Goal: Task Accomplishment & Management: Complete application form

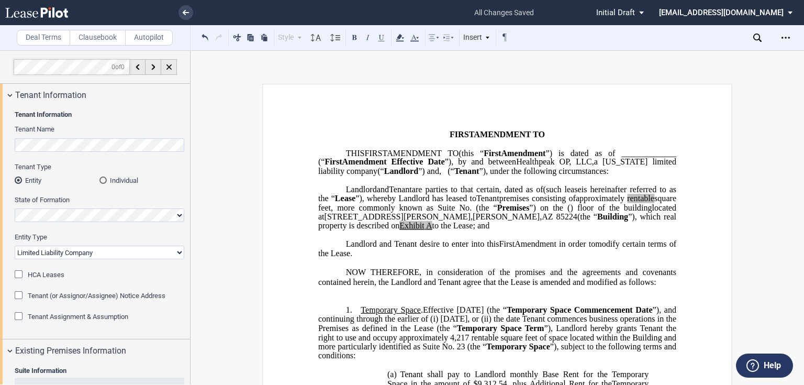
select select "limited liability company"
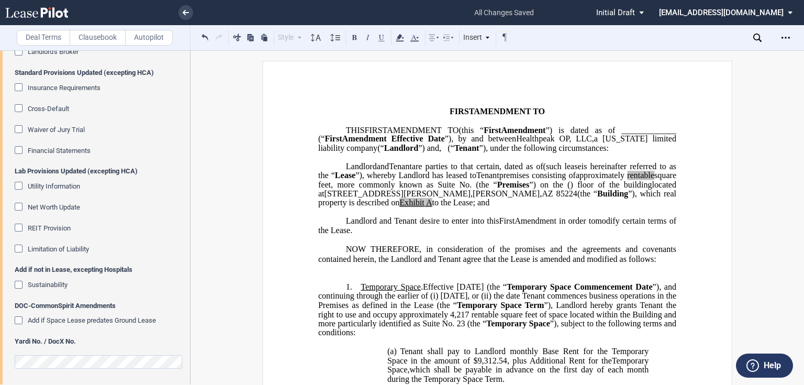
click at [177, 20] on li at bounding box center [150, 12] width 86 height 25
click at [187, 11] on icon at bounding box center [186, 12] width 6 height 5
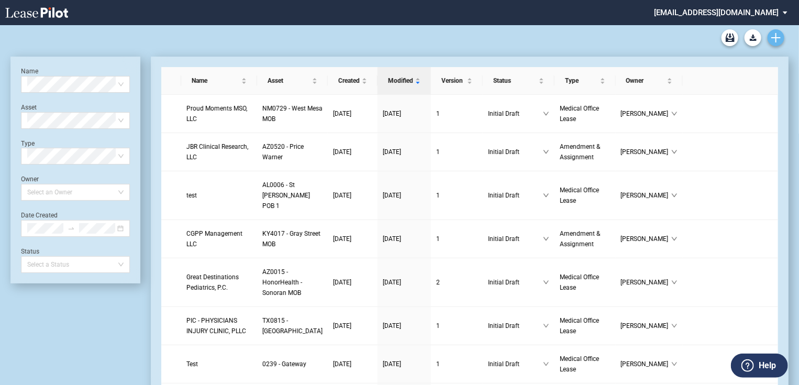
click at [779, 38] on use "Create new document" at bounding box center [775, 37] width 9 height 9
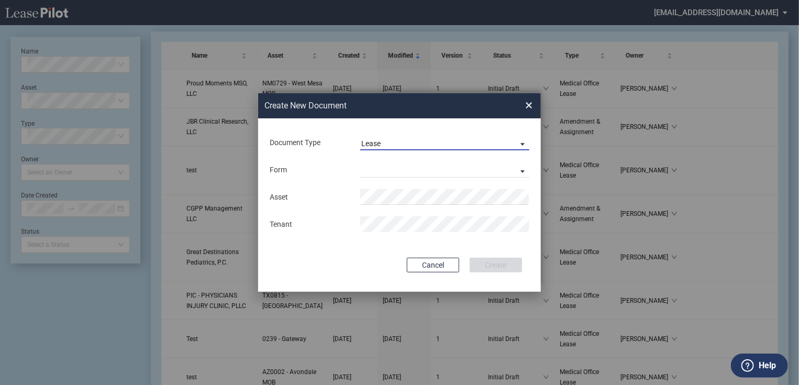
click at [391, 143] on span "Lease" at bounding box center [436, 144] width 150 height 10
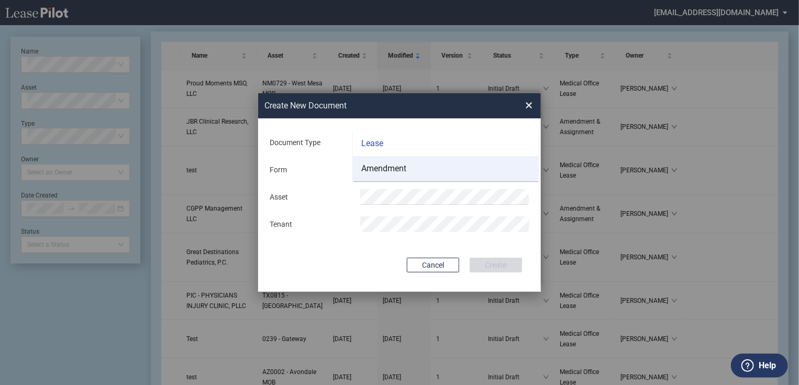
click at [391, 162] on md-option "Amendment" at bounding box center [446, 168] width 186 height 25
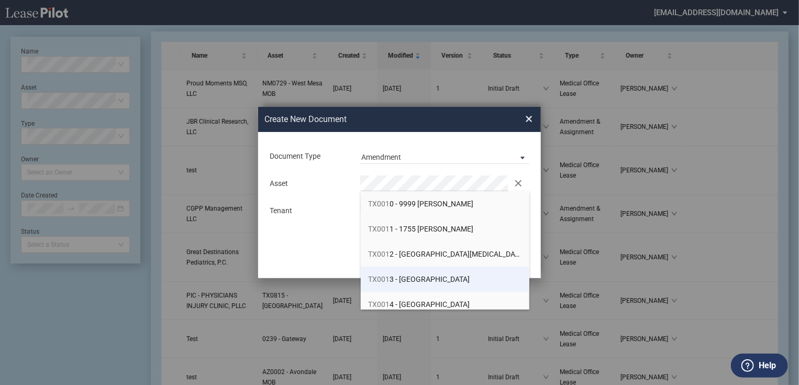
click at [391, 274] on li "TX001 3 - [GEOGRAPHIC_DATA]" at bounding box center [445, 278] width 169 height 25
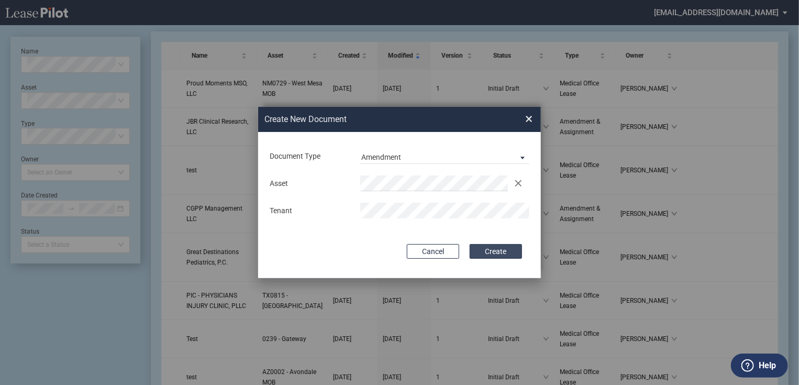
click at [475, 249] on button "Create" at bounding box center [495, 251] width 52 height 15
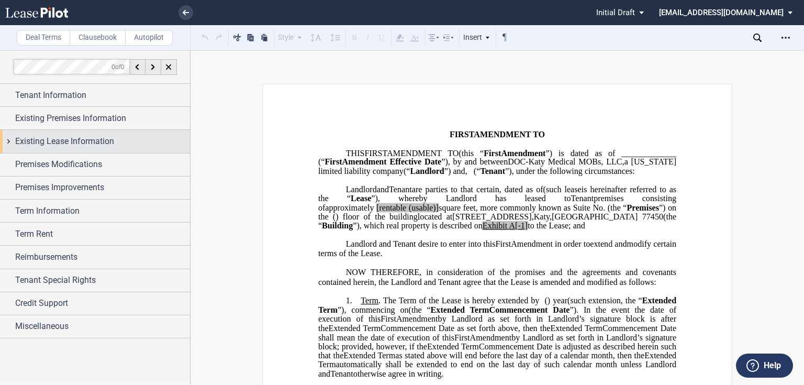
click at [69, 148] on div "Existing Lease Information" at bounding box center [95, 141] width 190 height 23
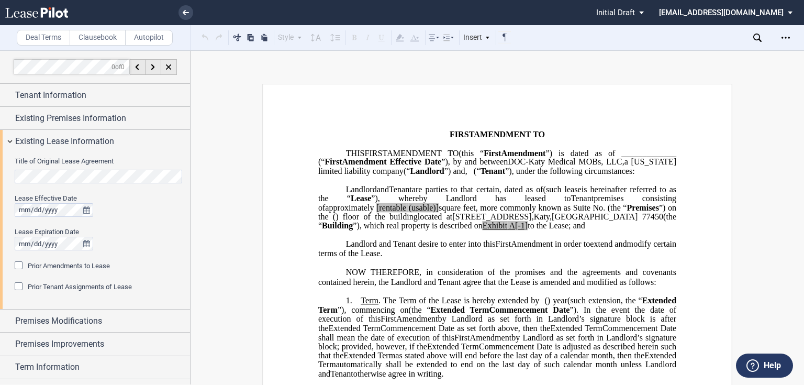
click at [13, 172] on div "Title of Original Lease Agreement Lease Effective Date Lease Expiration Date Pr…" at bounding box center [95, 231] width 190 height 156
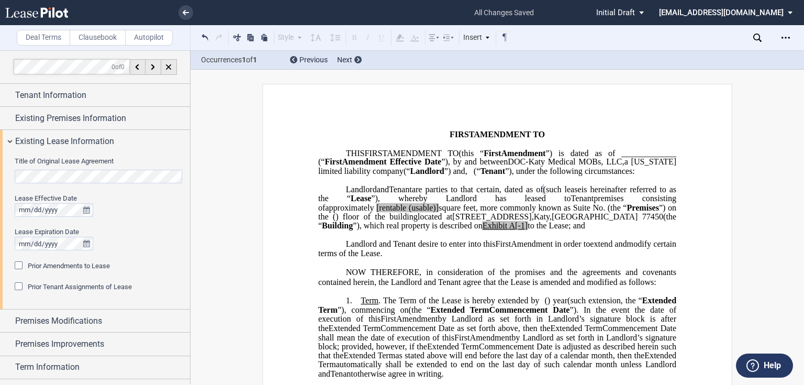
click at [80, 263] on span "Prior Amendments to Lease" at bounding box center [69, 266] width 82 height 8
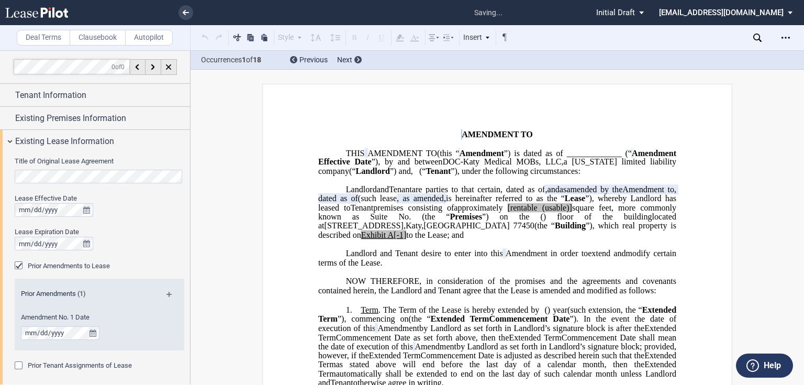
scroll to position [126, 0]
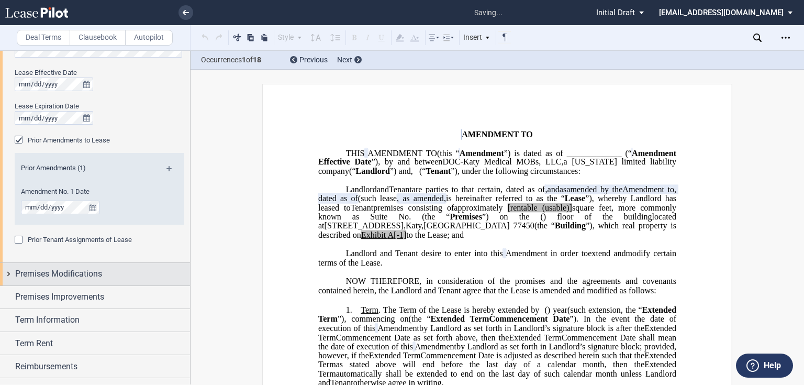
click at [54, 275] on span "Premises Modifications" at bounding box center [58, 273] width 87 height 13
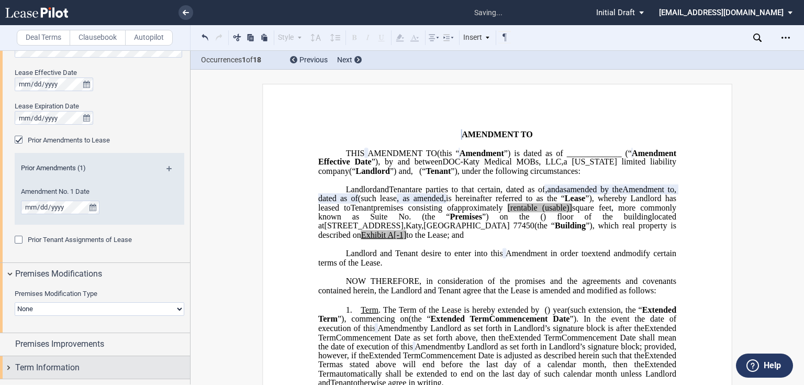
scroll to position [209, 0]
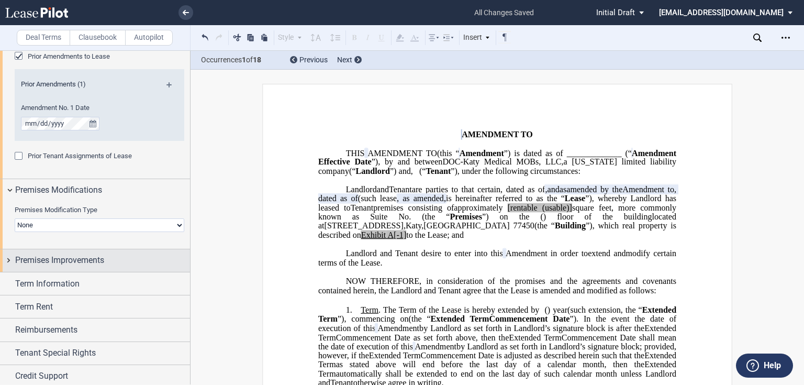
click at [80, 263] on span "Premises Improvements" at bounding box center [59, 260] width 89 height 13
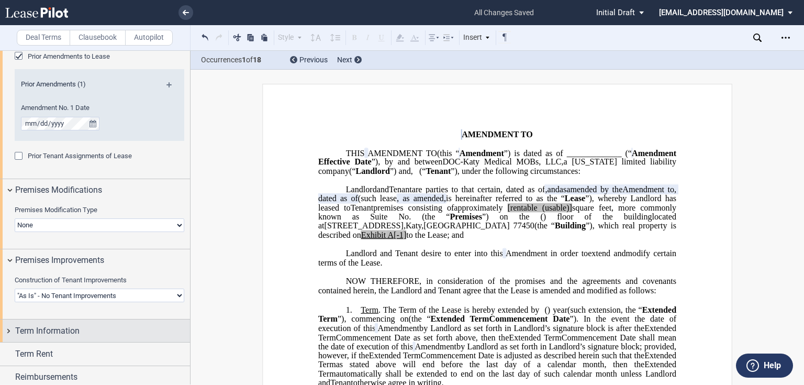
scroll to position [282, 0]
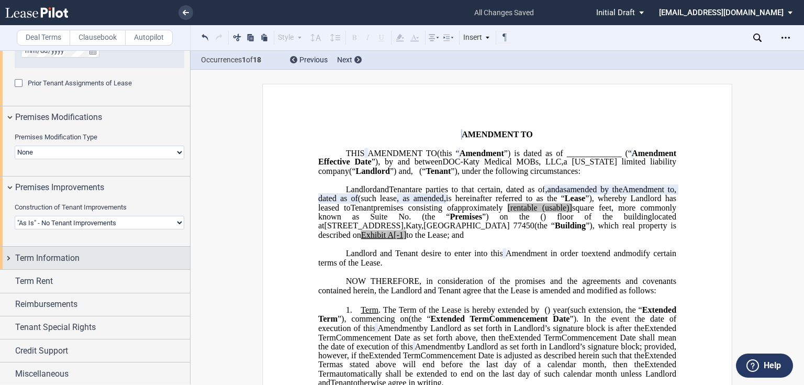
click at [77, 259] on span "Term Information" at bounding box center [47, 258] width 64 height 13
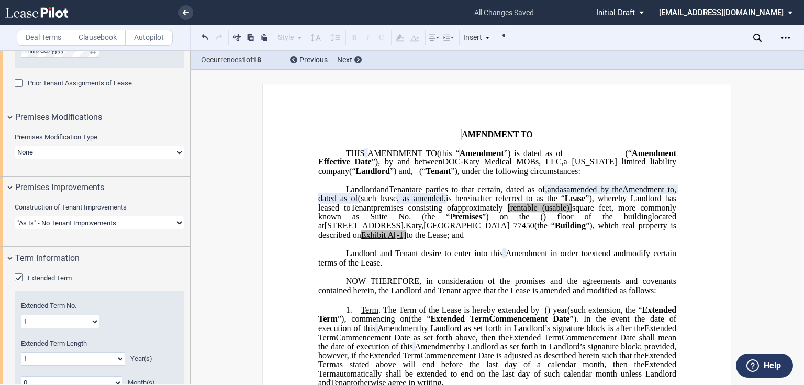
scroll to position [408, 0]
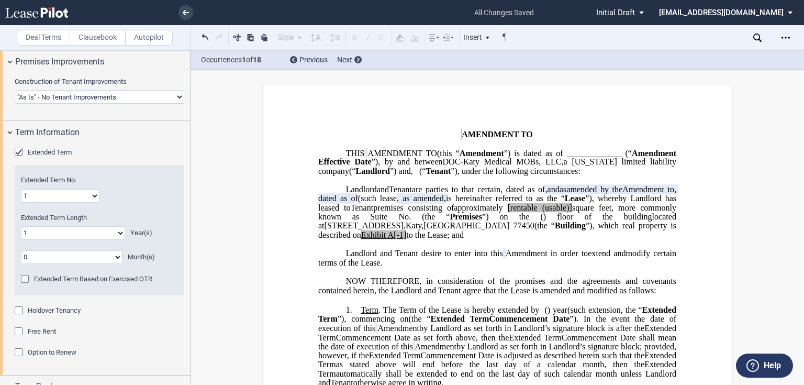
click at [40, 234] on select "0 1 2 3 4 5 6 7 8 9 10 11 12 13 14 15 16 17 18 19 20" at bounding box center [73, 233] width 104 height 14
click at [21, 226] on select "0 1 2 3 4 5 6 7 8 9 10 11 12 13 14 15 16 17 18 19 20" at bounding box center [73, 233] width 104 height 14
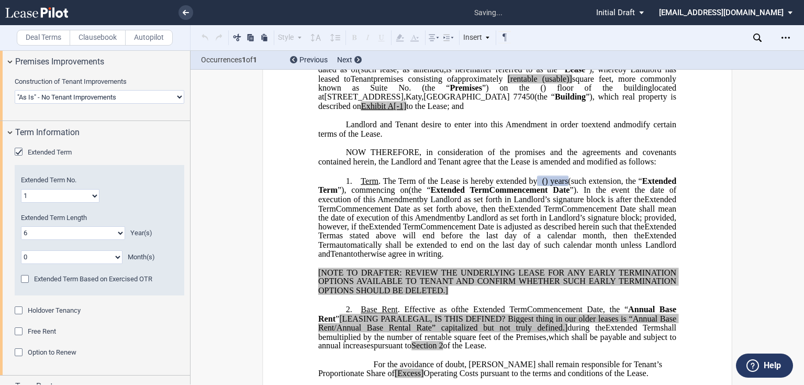
scroll to position [134, 0]
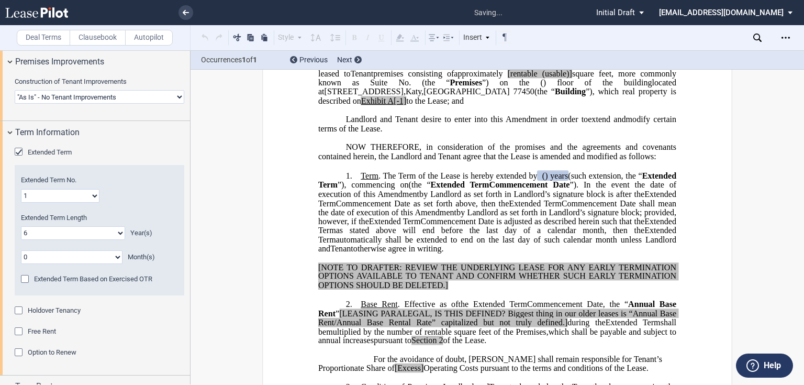
click at [71, 228] on select "0 1 2 3 4 5 6 7 8 9 10 11 12 13 14 15 16 17 18 19 20" at bounding box center [73, 233] width 104 height 14
select select "number:0"
click at [21, 226] on select "0 1 2 3 4 5 6 7 8 9 10 11 12 13 14 15 16 17 18 19 20" at bounding box center [73, 233] width 104 height 14
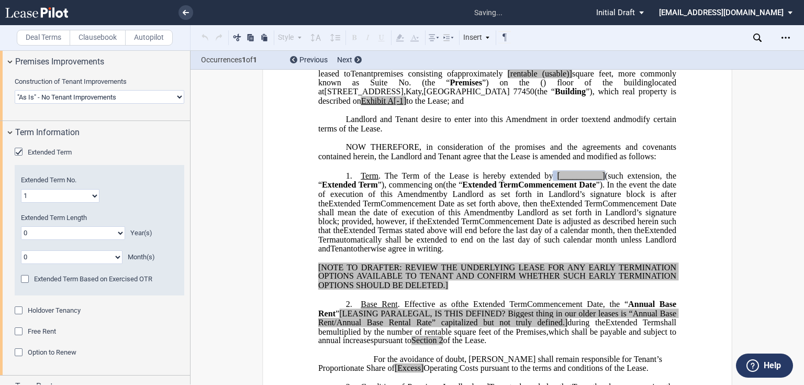
click at [29, 253] on select "0 1 2 3 4 5 6 7 8 9 10 11" at bounding box center [72, 257] width 102 height 14
select select "number:6"
click at [21, 250] on select "0 1 2 3 4 5 6 7 8 9 10 11" at bounding box center [72, 257] width 102 height 14
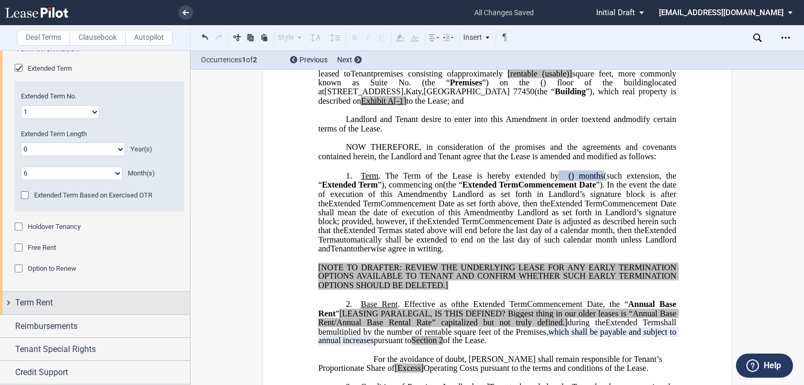
click at [39, 299] on span "Term Rent" at bounding box center [34, 302] width 38 height 13
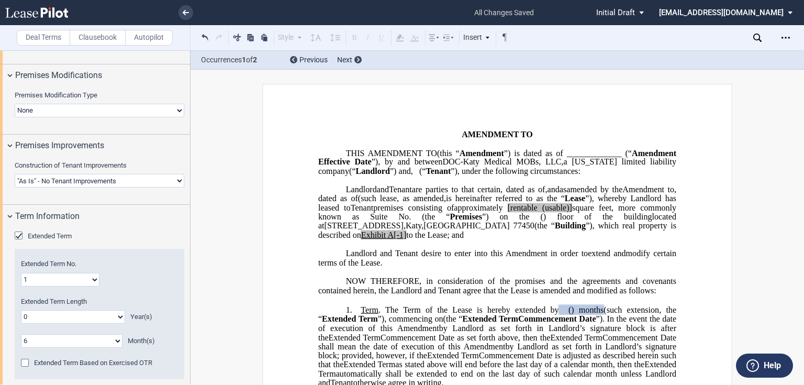
scroll to position [0, 0]
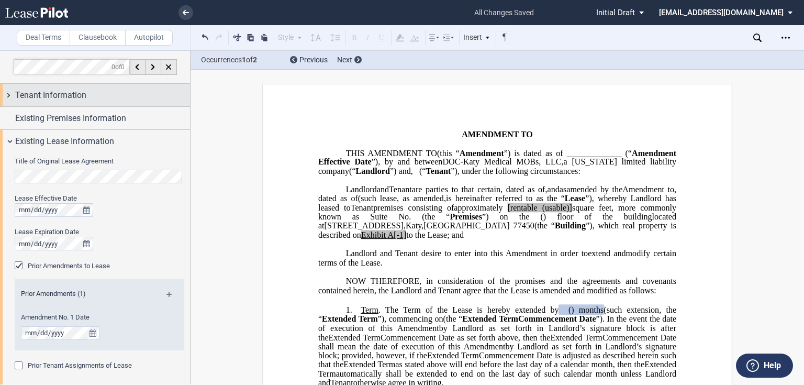
click at [77, 91] on span "Tenant Information" at bounding box center [50, 95] width 71 height 13
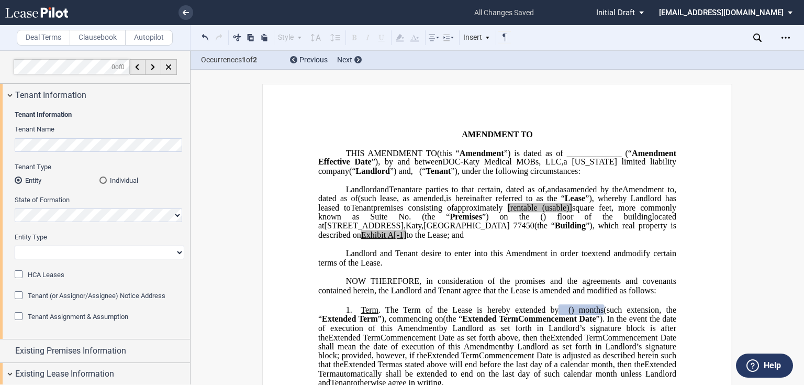
click at [4, 147] on div "Tenant Information Tenant Name Tenant Type Entity Individual State of Formation…" at bounding box center [95, 222] width 190 height 232
click at [119, 181] on md-radio-button "Individual" at bounding box center [141, 179] width 85 height 9
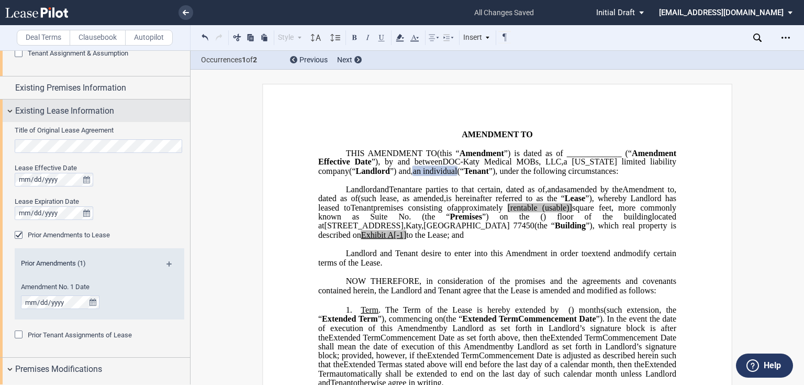
scroll to position [42, 0]
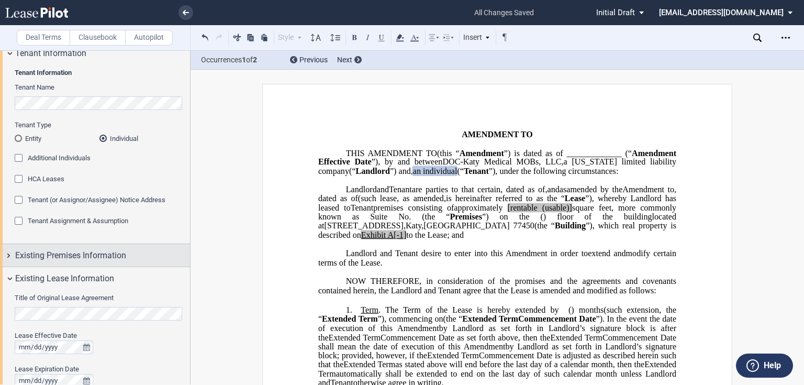
click at [71, 255] on span "Existing Premises Information" at bounding box center [70, 255] width 111 height 13
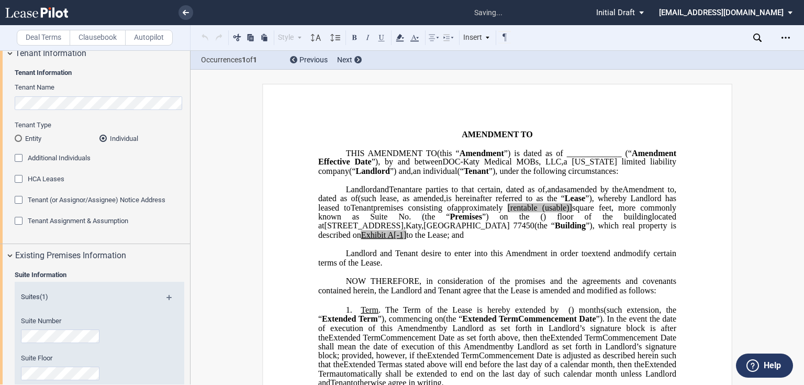
scroll to position [126, 0]
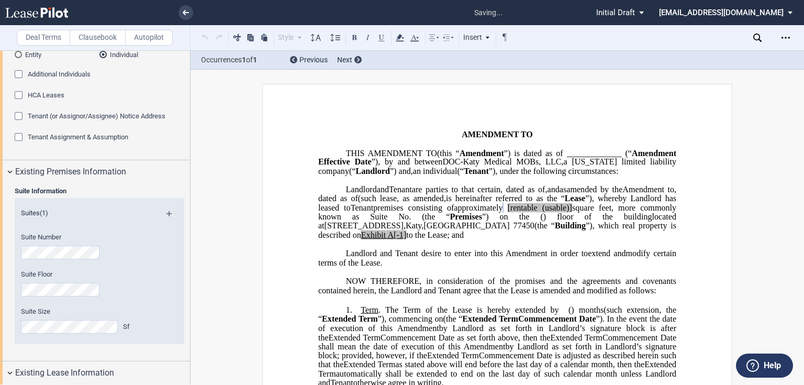
click at [507, 212] on span "[rentable" at bounding box center [522, 207] width 30 height 9
drag, startPoint x: 367, startPoint y: 225, endPoint x: 398, endPoint y: 226, distance: 30.9
click at [398, 221] on span "approximately ﻿ ﻿ rentable (usable)] square feet, more commonly known as Suite …" at bounding box center [498, 212] width 360 height 18
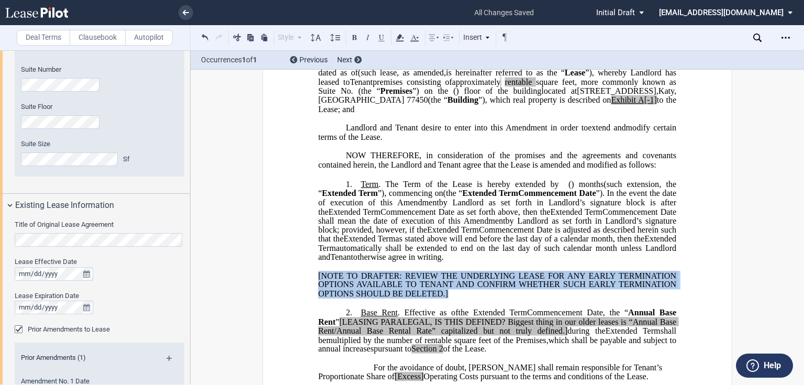
drag, startPoint x: 461, startPoint y: 302, endPoint x: 313, endPoint y: 284, distance: 148.3
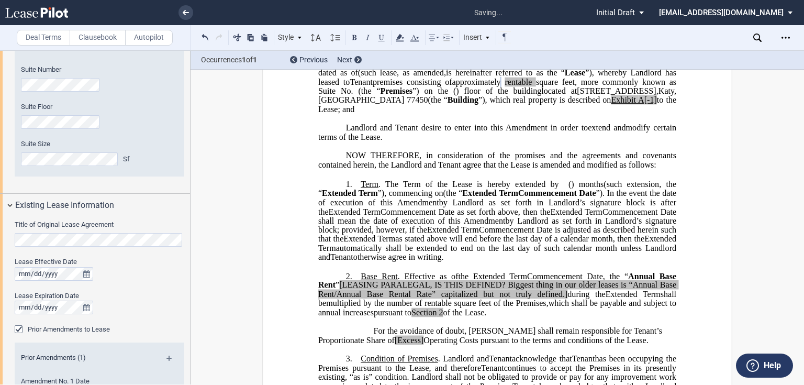
scroll to position [209, 0]
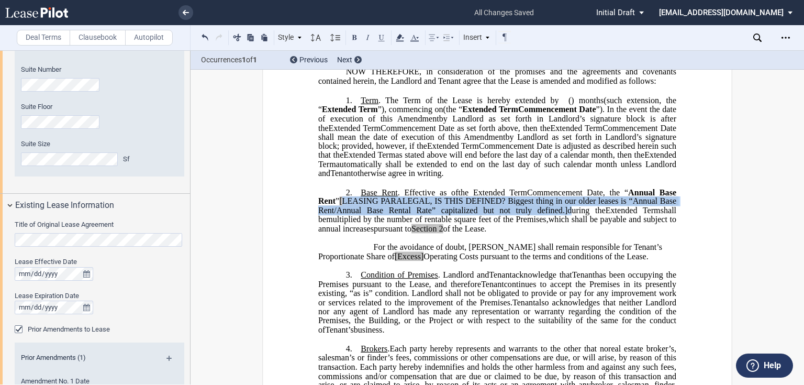
drag, startPoint x: 341, startPoint y: 210, endPoint x: 553, endPoint y: 218, distance: 212.1
click at [553, 215] on span ", the “ Annual Base Rent ” [LEASING PARALEGAL, IS THIS DEFINED? Biggest thing i…" at bounding box center [498, 200] width 360 height 27
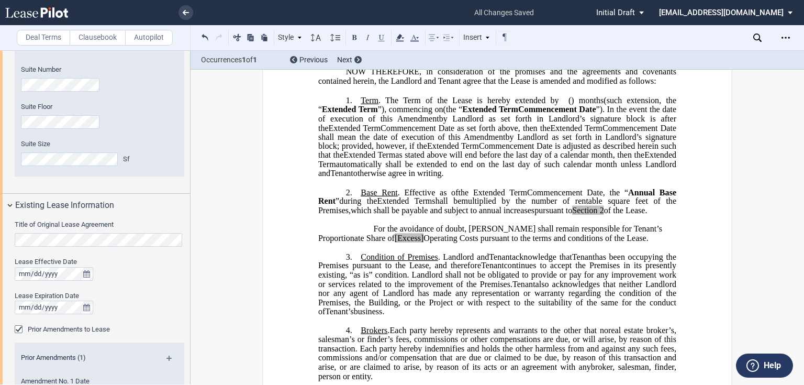
click at [430, 242] on span "Operating Costs pursuant to the terms and conditions of the Lease." at bounding box center [535, 237] width 225 height 9
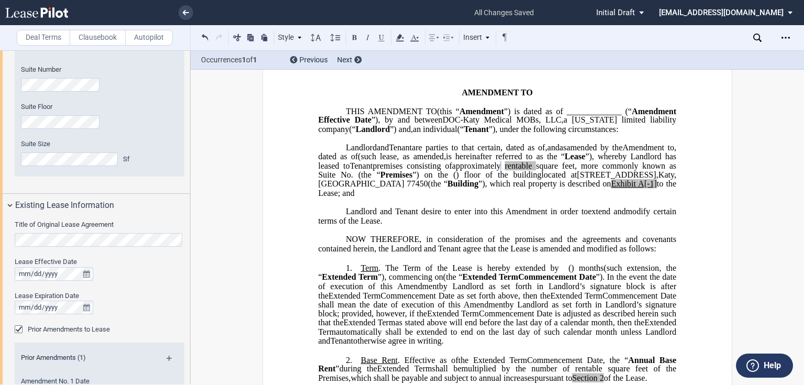
click at [638, 188] on span "A[-1]" at bounding box center [647, 183] width 19 height 9
drag, startPoint x: 515, startPoint y: 202, endPoint x: 526, endPoint y: 203, distance: 11.0
click at [638, 188] on span "A[-1]" at bounding box center [647, 183] width 19 height 9
drag, startPoint x: 557, startPoint y: 347, endPoint x: 653, endPoint y: 286, distance: 114.1
click at [653, 286] on p "1. Term . The Term of the Lease is hereby extended by [__________] ﻿ ﻿ ( ﻿ ﻿ ) …" at bounding box center [497, 304] width 358 height 83
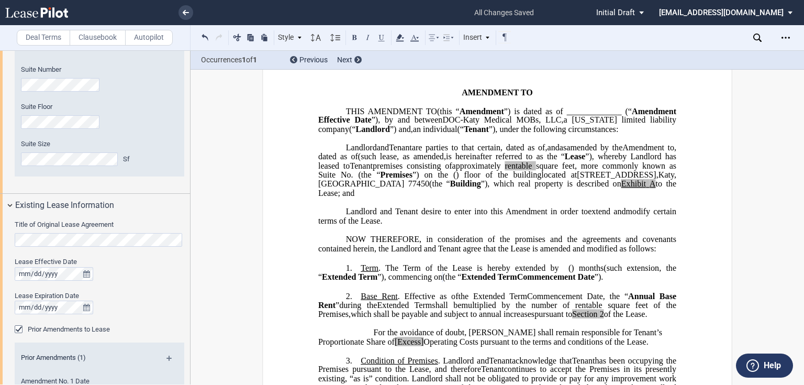
click at [603, 346] on p "For the avoidance of doubt, Tenant shall remain responsible for Tenant’s Propor…" at bounding box center [497, 337] width 358 height 18
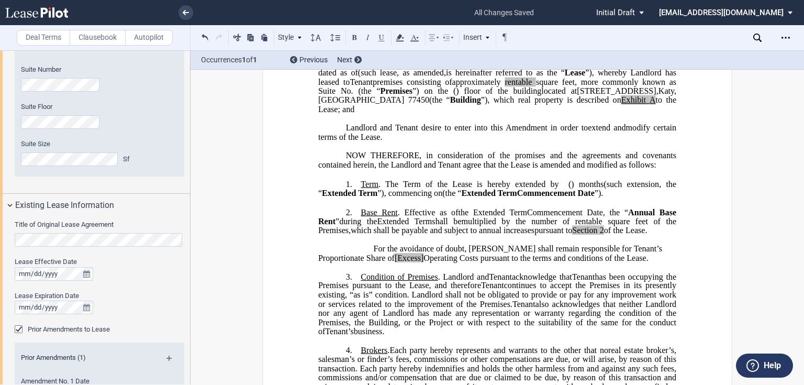
drag, startPoint x: 569, startPoint y: 267, endPoint x: 572, endPoint y: 262, distance: 5.7
click at [569, 262] on span "Operating Costs pursuant to the terms and conditions of the Lease." at bounding box center [535, 257] width 225 height 9
click at [653, 198] on p "1. Term . The Term of the Lease is hereby extended by [__________] ﻿ ﻿ ( ﻿ ﻿ ) …" at bounding box center [497, 189] width 358 height 19
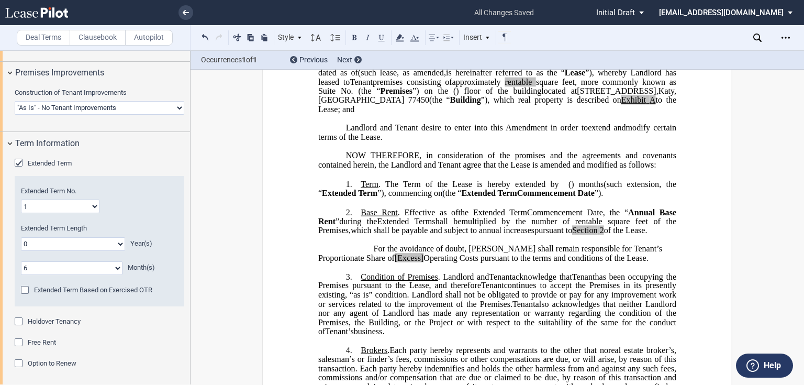
scroll to position [795, 0]
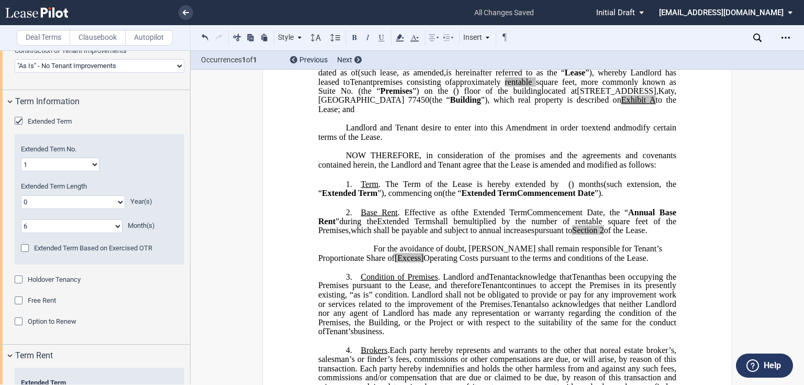
click at [74, 276] on span "Holdover Tenancy" at bounding box center [54, 279] width 53 height 8
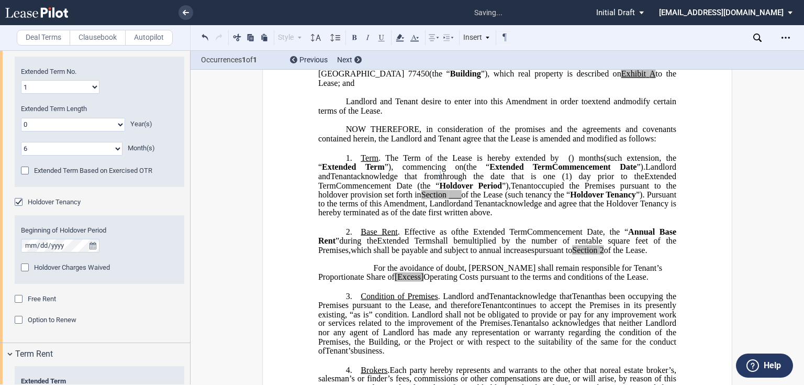
scroll to position [371, 0]
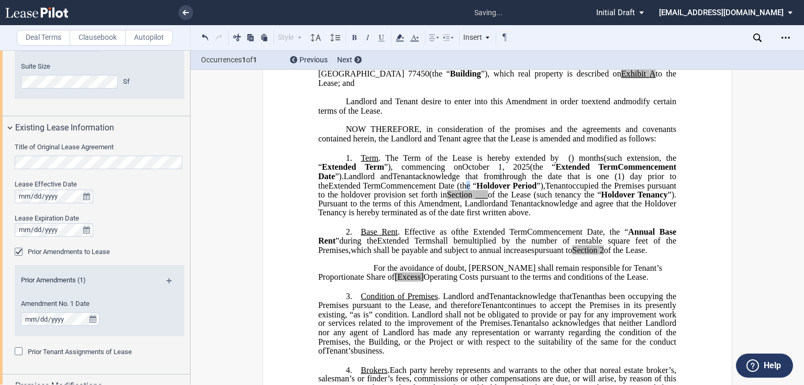
click at [454, 189] on span "Commencement Date (the “" at bounding box center [428, 185] width 96 height 9
click at [481, 199] on span "___" at bounding box center [481, 193] width 13 height 9
click at [646, 79] on span at bounding box center [648, 73] width 4 height 9
click at [519, 87] on span "to the Lease; and" at bounding box center [498, 78] width 360 height 18
click at [475, 199] on span "___" at bounding box center [481, 193] width 13 height 9
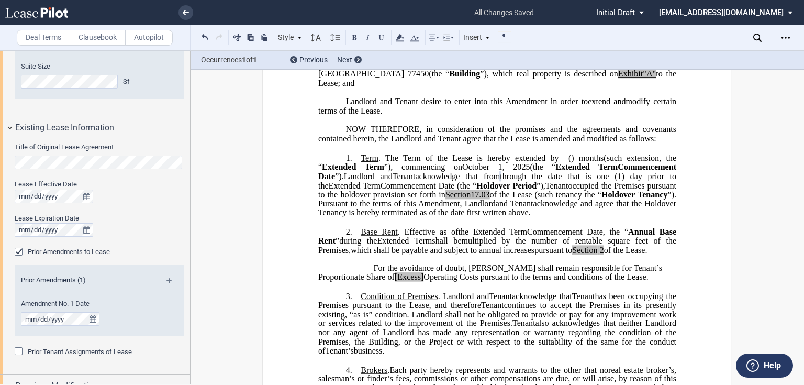
click at [496, 208] on span ", Landlord" at bounding box center [478, 203] width 36 height 9
click at [637, 276] on span "For the avoidance of doubt, Tenant shall remain responsible for Tenant’s Propor…" at bounding box center [491, 272] width 346 height 18
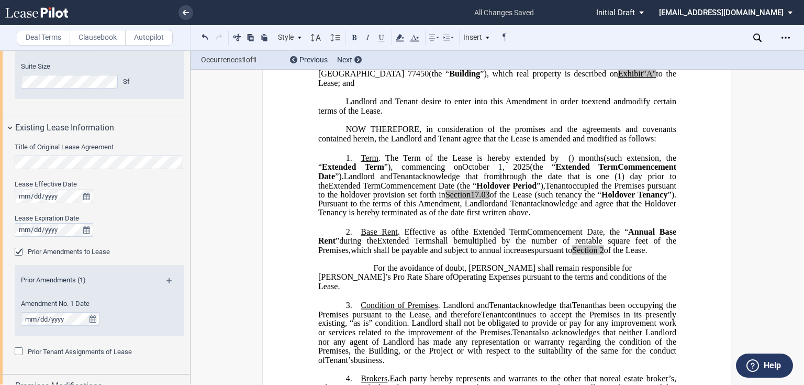
click at [374, 277] on span "For the avoidance of doubt, Tenant shall remain responsible for Tenant’s Pro Ra…" at bounding box center [476, 272] width 316 height 18
click at [370, 278] on p "For the avoidance of doubt, Tenant shall remain responsible for Tenant’s Pro Ra…" at bounding box center [497, 277] width 358 height 27
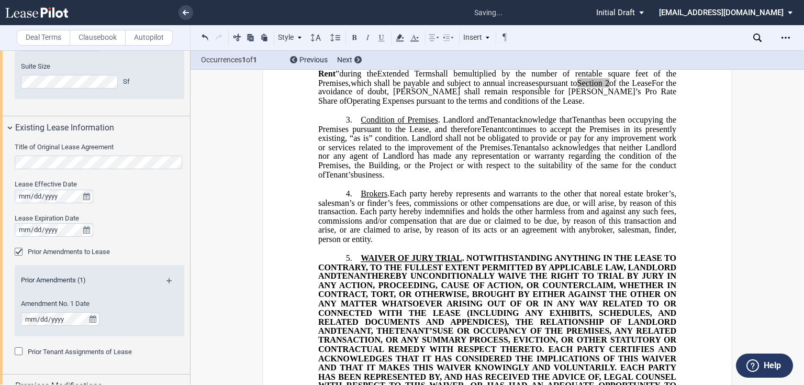
scroll to position [193, 0]
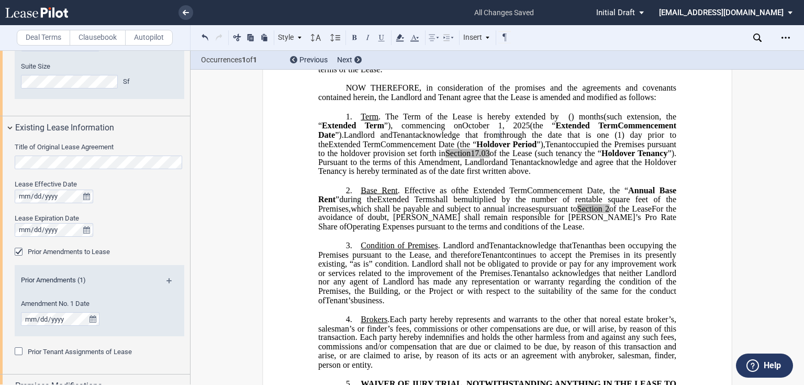
click at [584, 222] on span "Operating Expenses pursuant to the terms and conditions of the Lease." at bounding box center [465, 226] width 238 height 9
click at [652, 213] on span "of the Lease" at bounding box center [630, 208] width 42 height 9
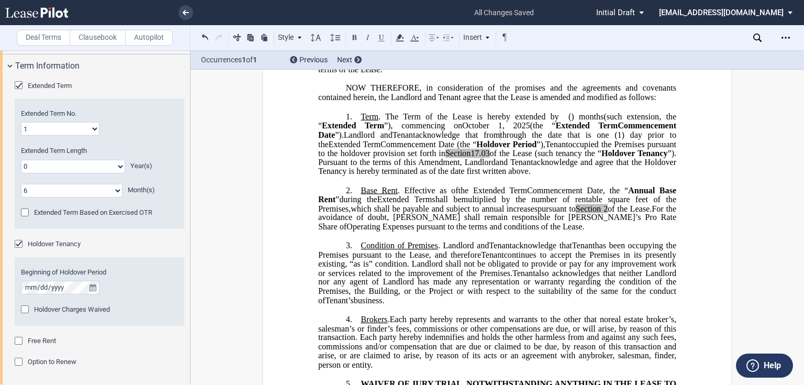
scroll to position [999, 0]
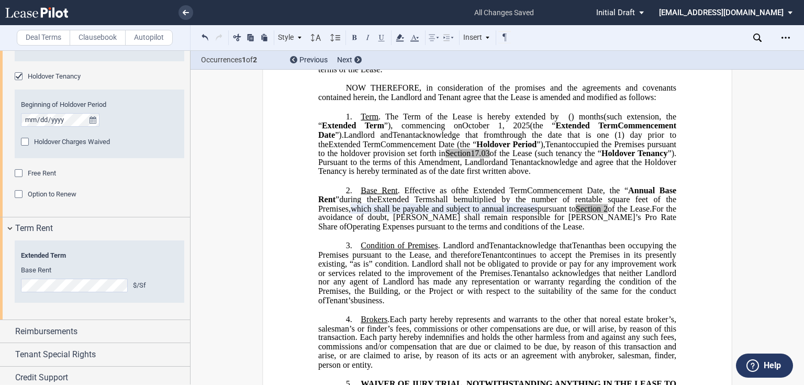
click at [648, 196] on span "Annual Base Rent" at bounding box center [498, 194] width 360 height 18
click at [640, 197] on span "Annual Base Rent" at bounding box center [498, 194] width 360 height 18
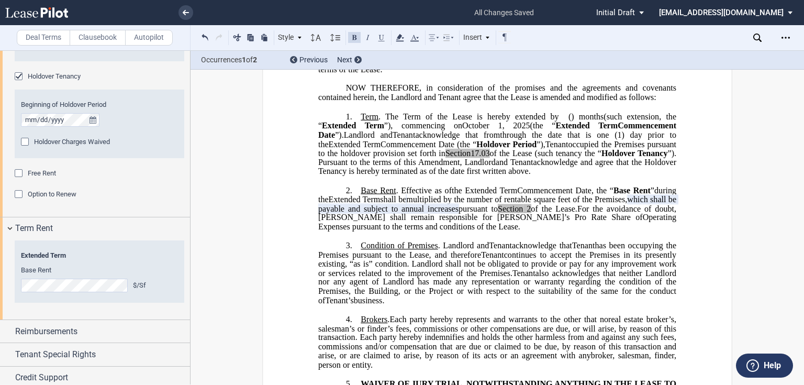
click at [503, 222] on span "For the avoidance of doubt, Tenant shall remain responsible for Tenant’s Pro Ra…" at bounding box center [498, 213] width 360 height 18
click at [540, 222] on span "For the avoidance of doubt, Tenant shall remain responsible for Tenant’s Pro Ra…" at bounding box center [498, 213] width 360 height 18
click at [318, 213] on span "which shall be payable and subject to annual increases" at bounding box center [498, 204] width 360 height 18
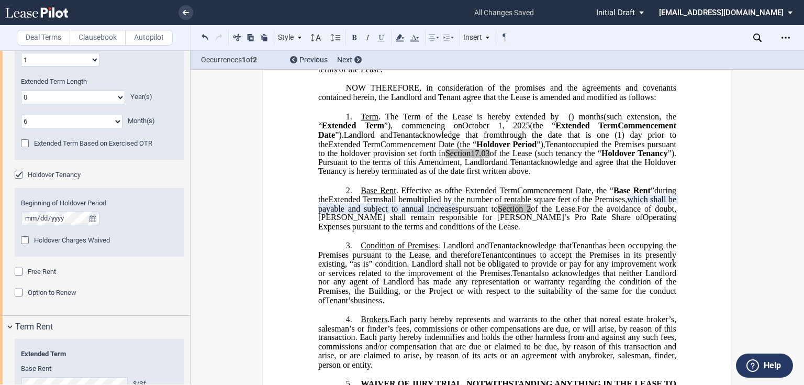
scroll to position [816, 0]
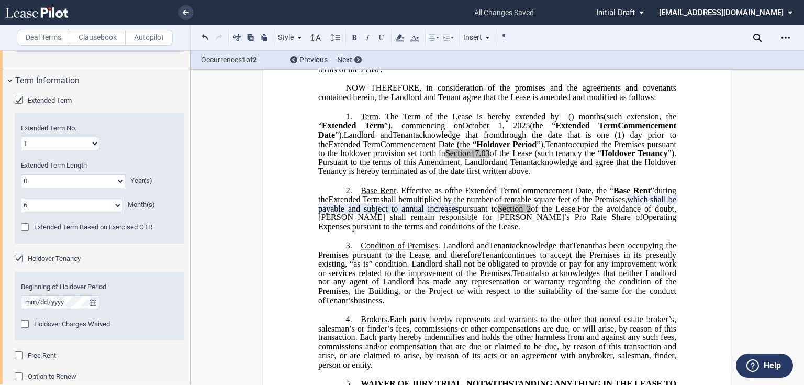
drag, startPoint x: 310, startPoint y: 219, endPoint x: 478, endPoint y: 214, distance: 167.6
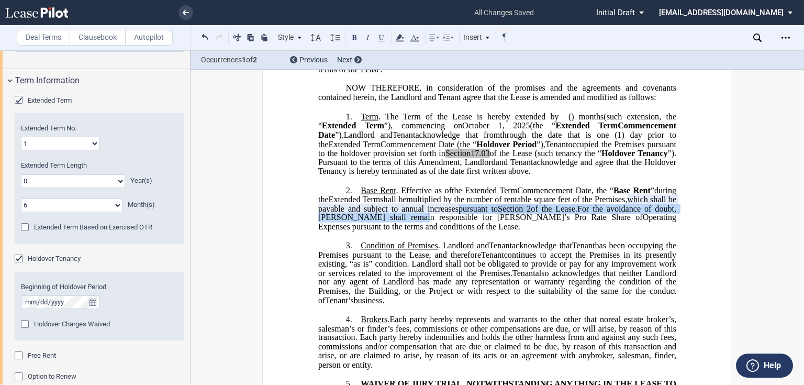
drag, startPoint x: 514, startPoint y: 218, endPoint x: 475, endPoint y: 221, distance: 39.9
click at [476, 221] on p "2. Base Rent . Effective as of [______] [______] the Extended Term the ﻿ ﻿ Exte…" at bounding box center [497, 208] width 358 height 46
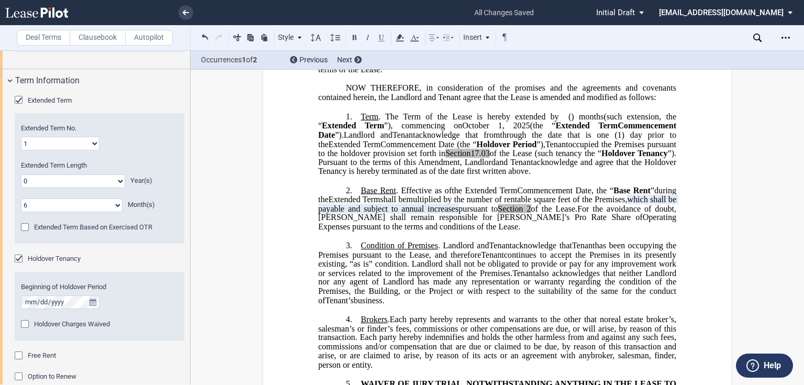
click at [452, 222] on span "For the avoidance of doubt, Tenant shall remain responsible for Tenant’s Pro Ra…" at bounding box center [498, 213] width 360 height 18
drag, startPoint x: 419, startPoint y: 218, endPoint x: 516, endPoint y: 218, distance: 97.3
click at [516, 218] on p "2. Base Rent . Effective as of [______] [______] the Extended Term the ﻿ ﻿ Exte…" at bounding box center [497, 208] width 358 height 46
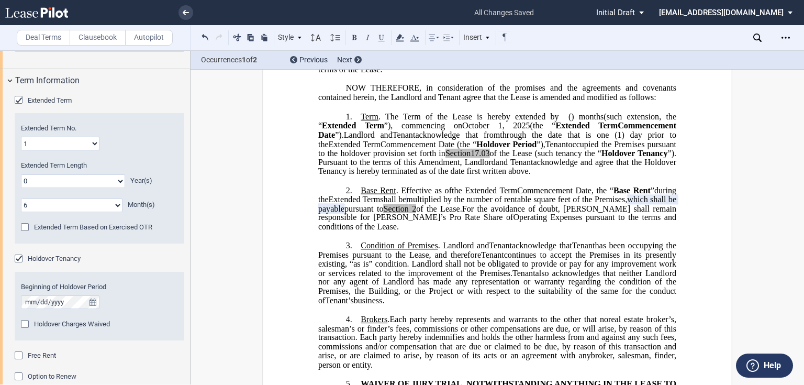
click at [462, 213] on span "of the Lease." at bounding box center [439, 208] width 46 height 9
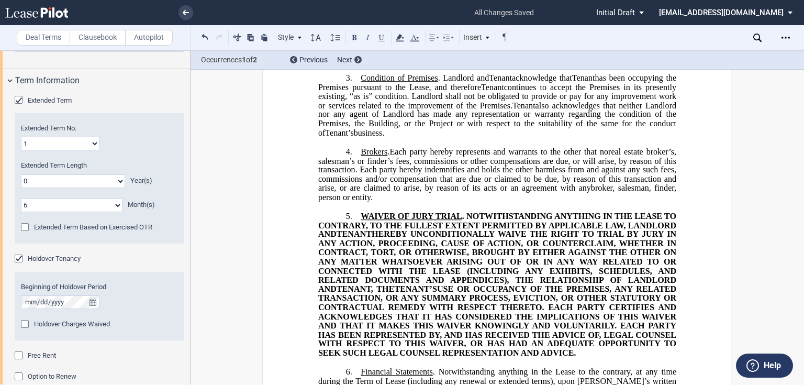
scroll to position [1026, 0]
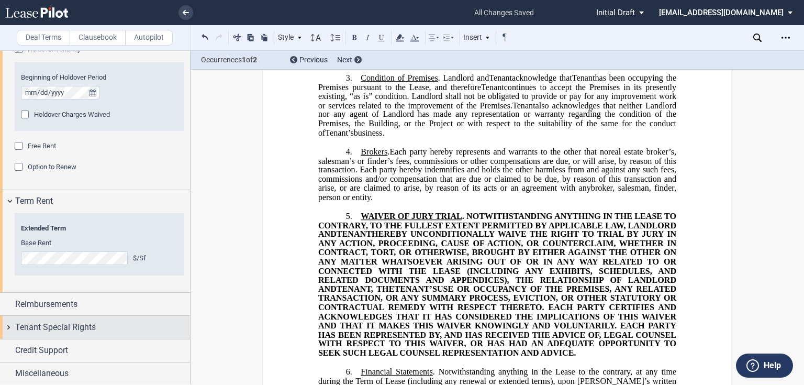
click at [61, 333] on div "Tenant Special Rights" at bounding box center [95, 327] width 190 height 23
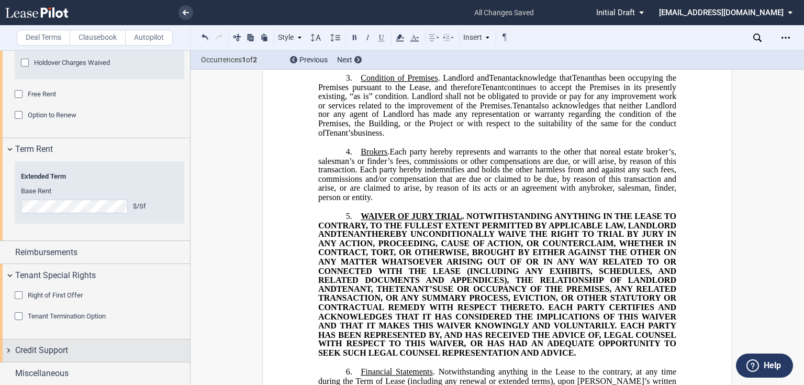
click at [55, 350] on span "Credit Support" at bounding box center [41, 350] width 53 height 13
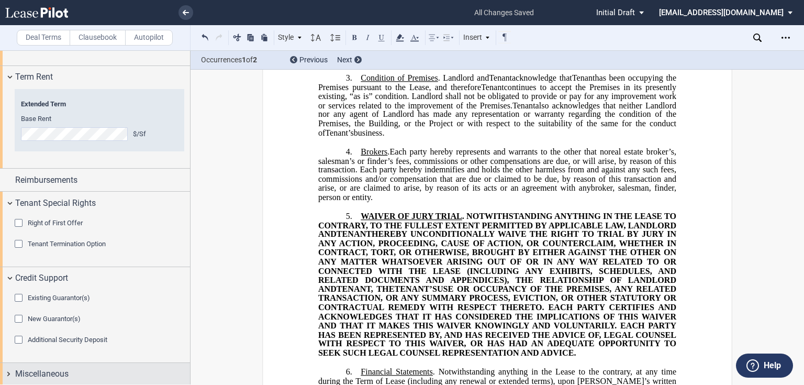
click at [46, 376] on span "Miscellaneous" at bounding box center [41, 373] width 53 height 13
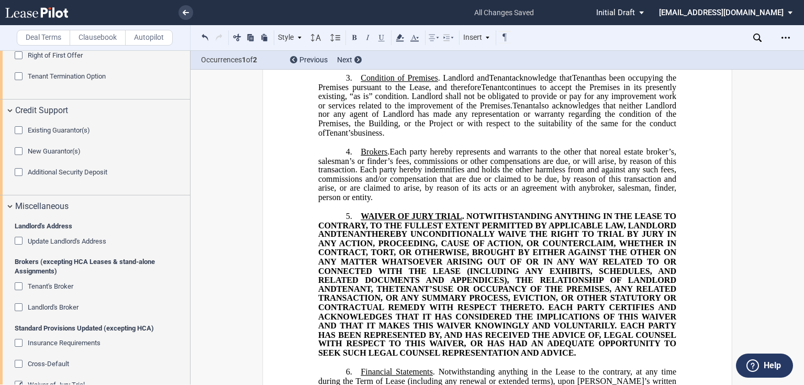
click at [54, 308] on span "Landlord's Broker" at bounding box center [53, 307] width 51 height 8
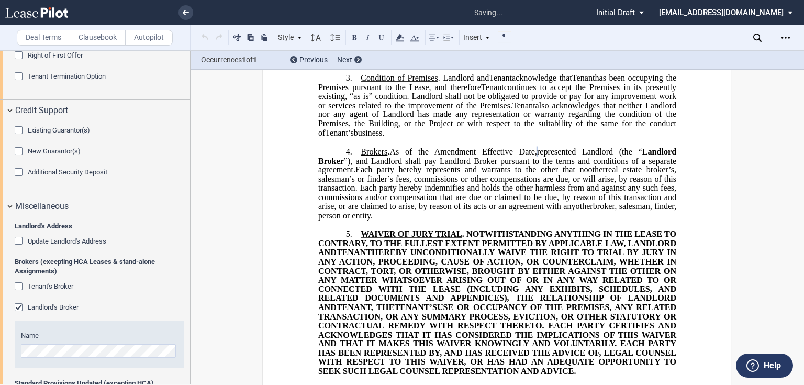
click at [71, 240] on span "Update Landlord's Address" at bounding box center [67, 241] width 79 height 8
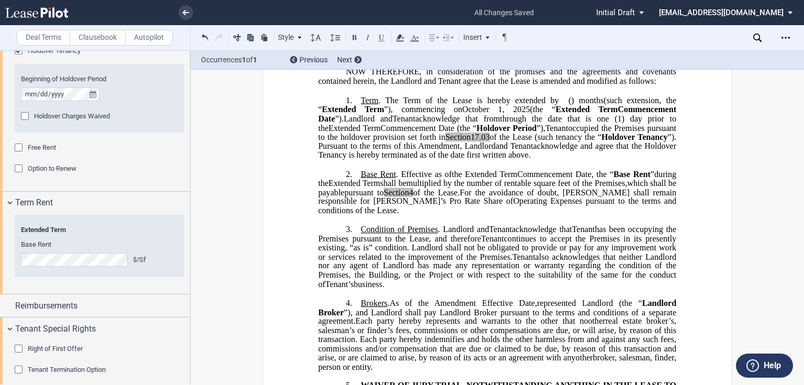
scroll to position [0, 0]
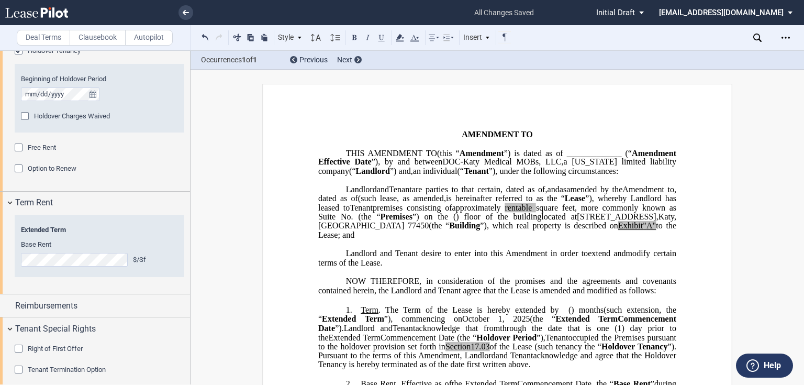
click at [378, 194] on span "and" at bounding box center [383, 188] width 12 height 9
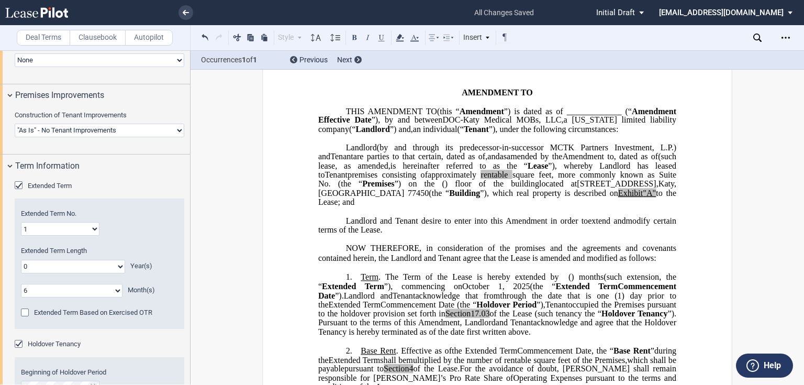
scroll to position [438, 0]
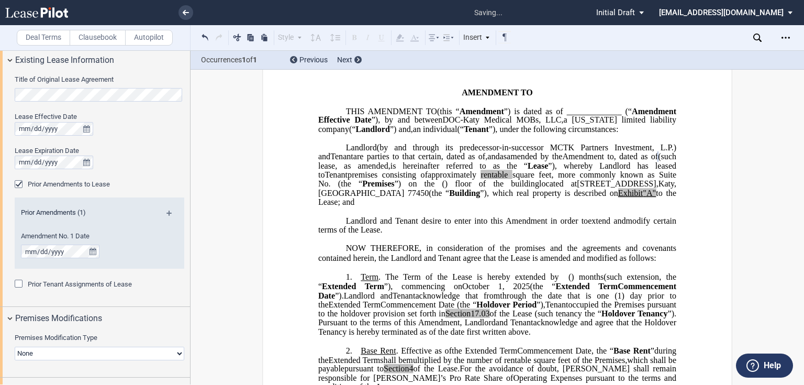
click at [453, 207] on span "to the Lease; and" at bounding box center [498, 197] width 360 height 18
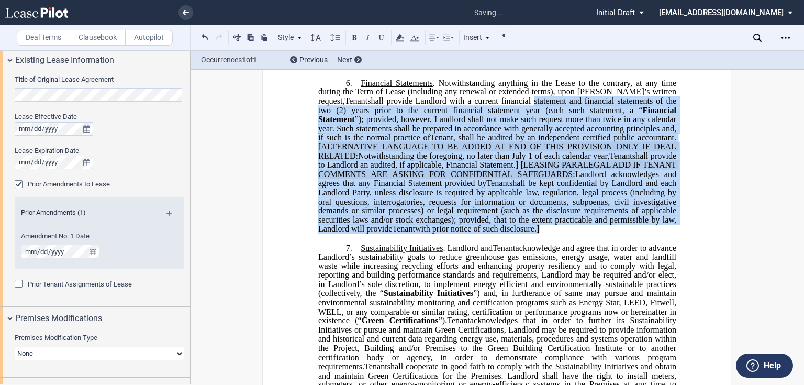
scroll to position [668, 0]
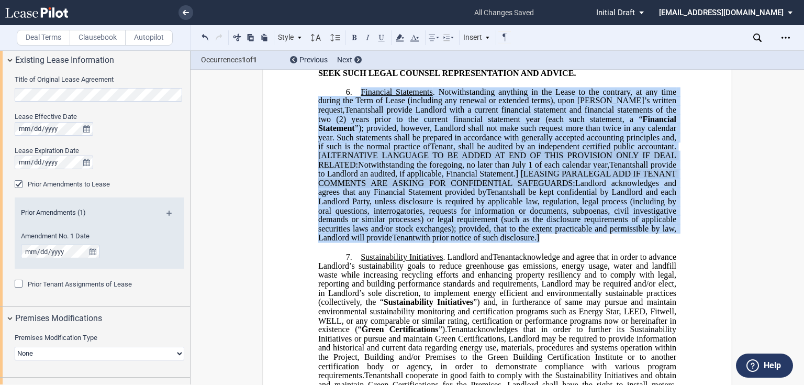
drag, startPoint x: 665, startPoint y: 202, endPoint x: 343, endPoint y: 97, distance: 338.9
click at [347, 100] on p "6. Financial Statements . Notwithstanding anything in the Lease to the contrary…" at bounding box center [497, 164] width 358 height 155
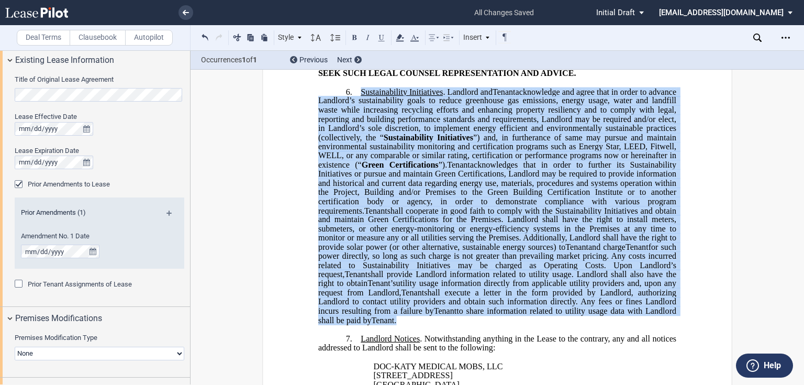
drag, startPoint x: 345, startPoint y: 328, endPoint x: 352, endPoint y: 95, distance: 233.0
click at [352, 95] on p "6. Sustainability Initiatives . Landlord and Assignee Tenant acknowledge and ag…" at bounding box center [497, 206] width 358 height 238
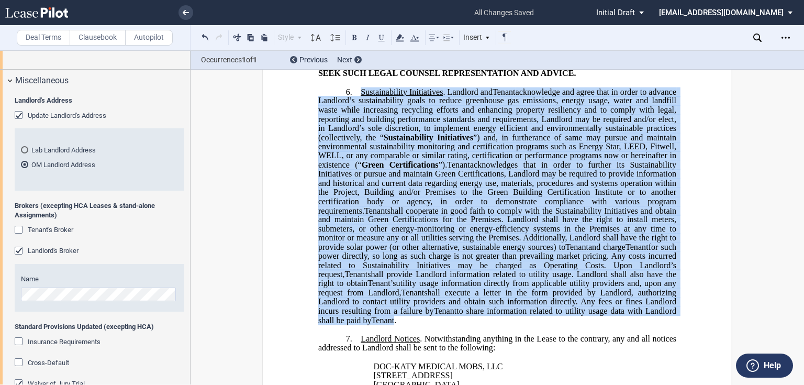
scroll to position [1697, 0]
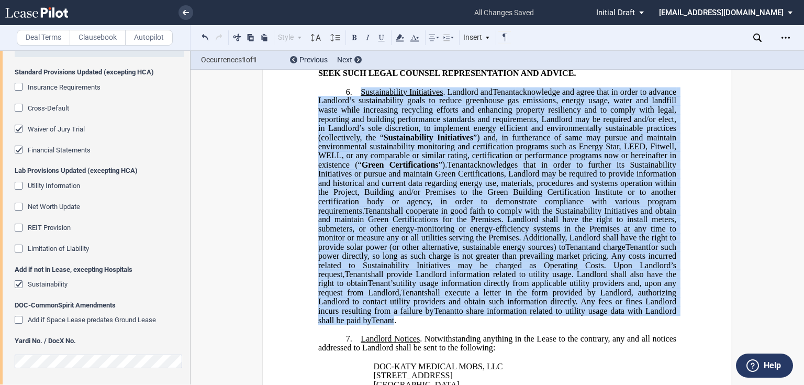
click at [34, 287] on div "Sustainability" at bounding box center [48, 283] width 40 height 9
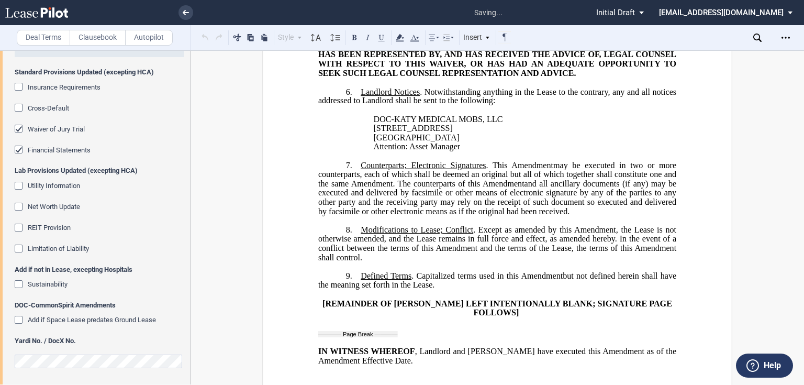
click at [44, 148] on span "Financial Statements" at bounding box center [59, 150] width 63 height 8
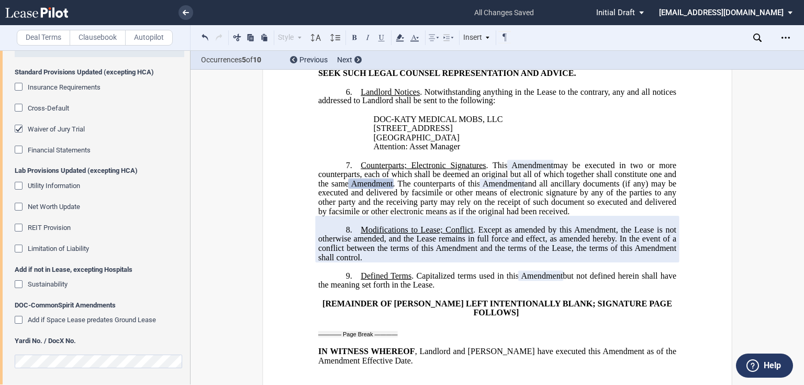
click at [375, 343] on p "﻿" at bounding box center [497, 342] width 358 height 9
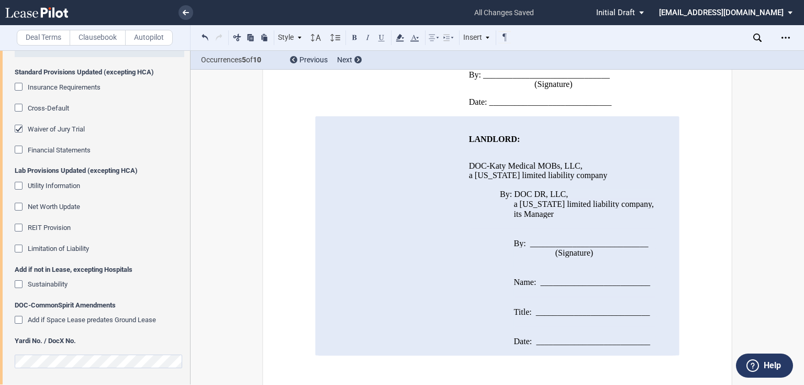
scroll to position [1049, 0]
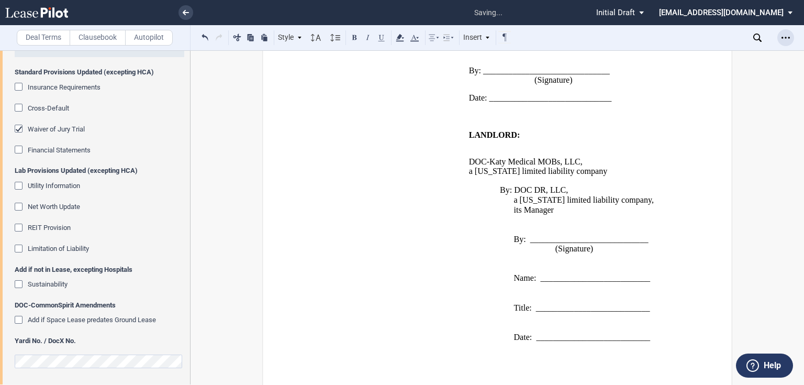
click at [782, 39] on icon "Open Lease options menu" at bounding box center [785, 37] width 8 height 8
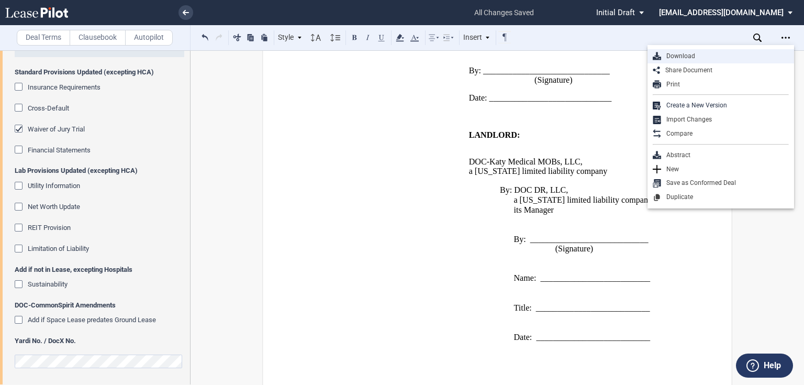
click at [688, 54] on div "Download" at bounding box center [725, 56] width 128 height 9
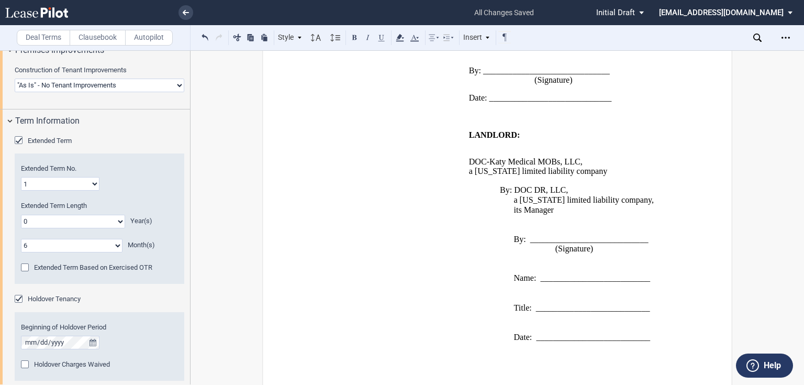
scroll to position [902, 0]
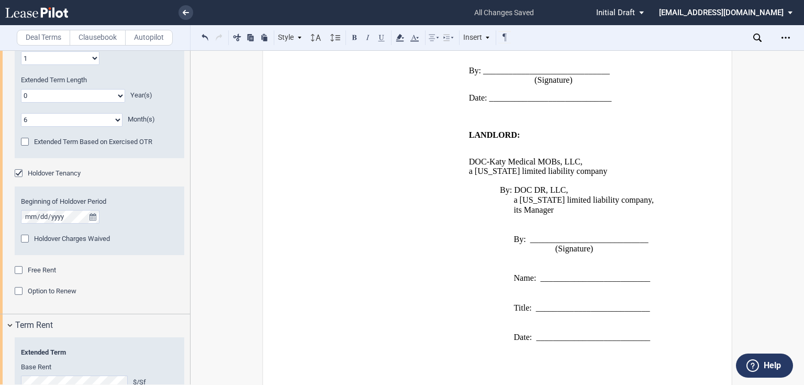
click at [103, 241] on span "Holdover Charges Waived" at bounding box center [72, 238] width 76 height 8
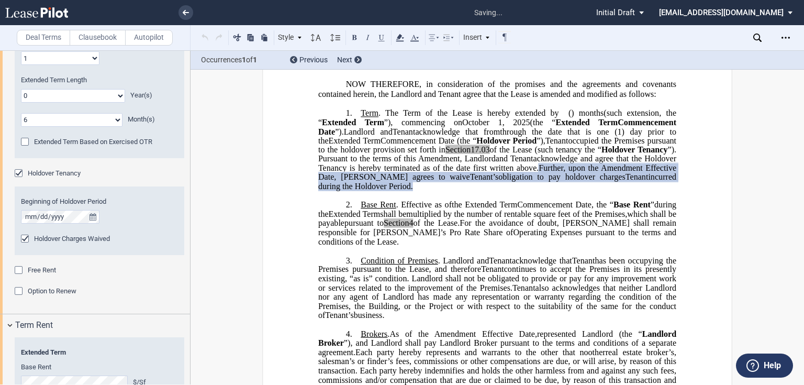
scroll to position [122, 0]
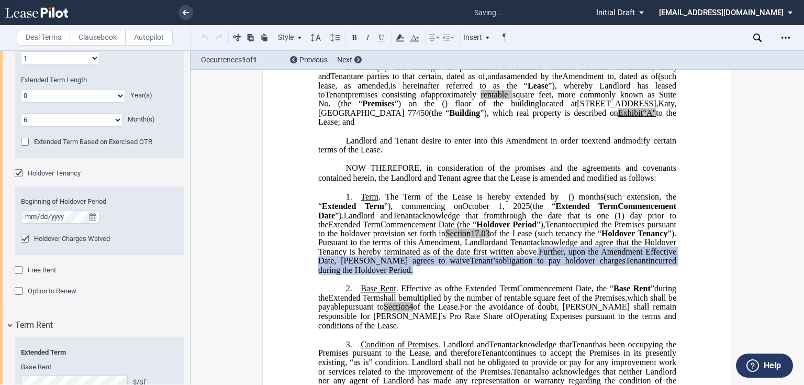
click at [486, 275] on p "1. Term . The Term of the Lease is hereby extended by [__________] ﻿ ﻿ ( ﻿ ﻿ ) …" at bounding box center [497, 233] width 358 height 83
click at [484, 256] on span "acknowledge and agree that the Holdover Tenancy is hereby terminated as of the …" at bounding box center [498, 247] width 360 height 18
click at [787, 41] on icon "Open Lease options menu" at bounding box center [785, 37] width 8 height 8
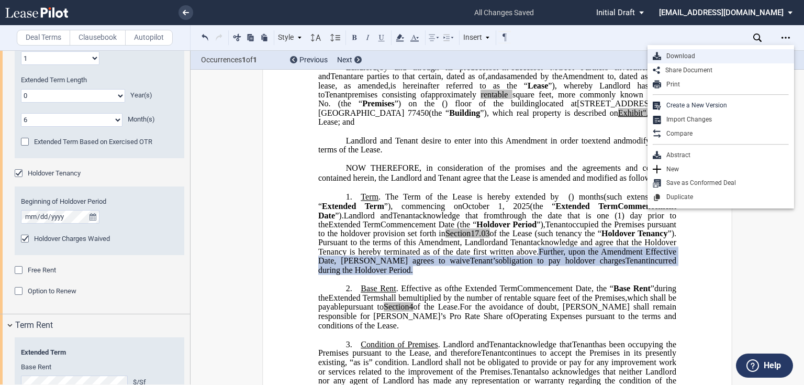
click at [673, 57] on div "Download" at bounding box center [725, 56] width 128 height 9
